Goal: Task Accomplishment & Management: Manage account settings

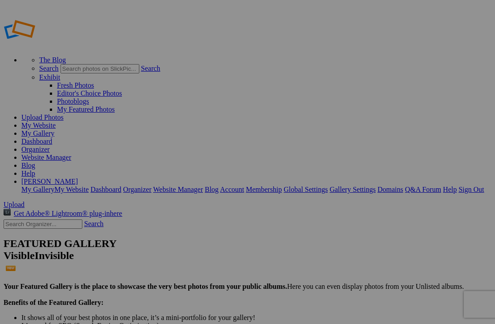
type input "Home Page"
